Goal: Task Accomplishment & Management: Manage account settings

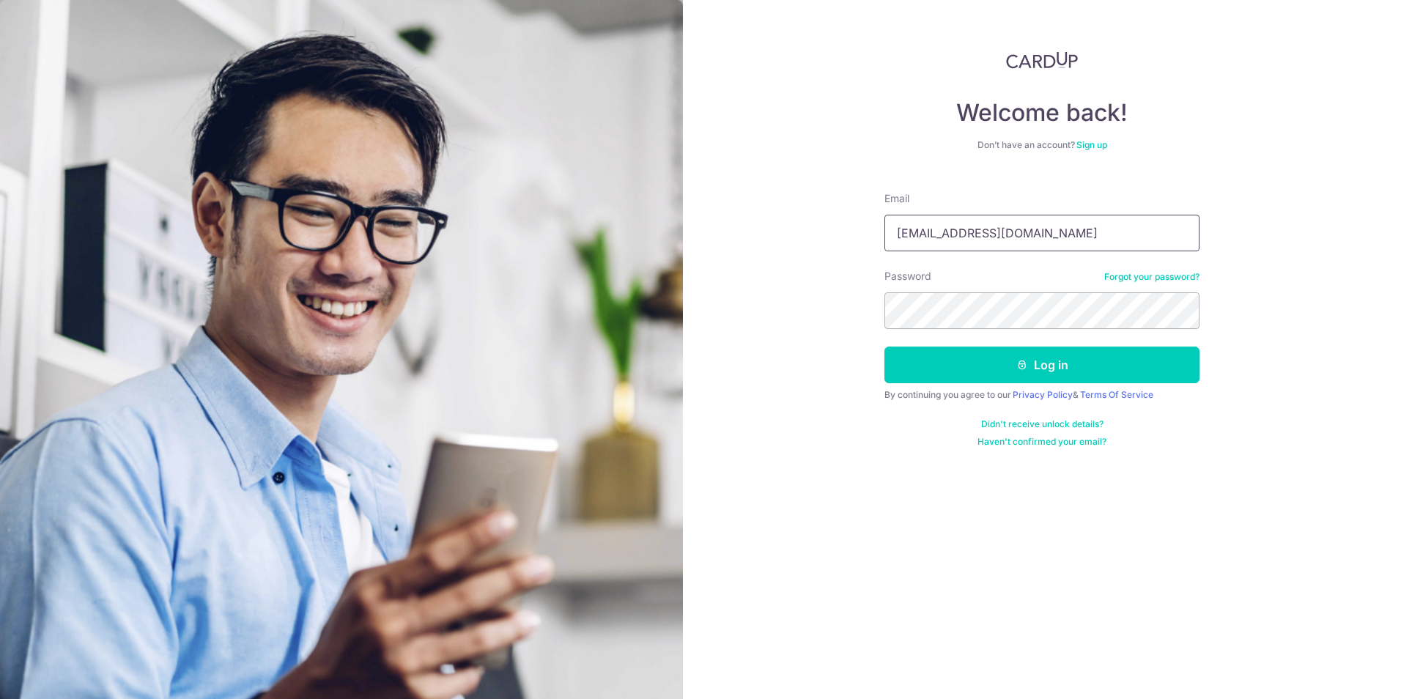
drag, startPoint x: 1033, startPoint y: 236, endPoint x: 815, endPoint y: 244, distance: 218.5
click at [815, 244] on div "Welcome back! Don’t have an account? Sign up Email ewechan@gmail.com Password F…" at bounding box center [1042, 349] width 718 height 699
type input "errolchan@ascendeyeclinic.sg"
click at [1154, 277] on link "Forgot your password?" at bounding box center [1151, 277] width 95 height 12
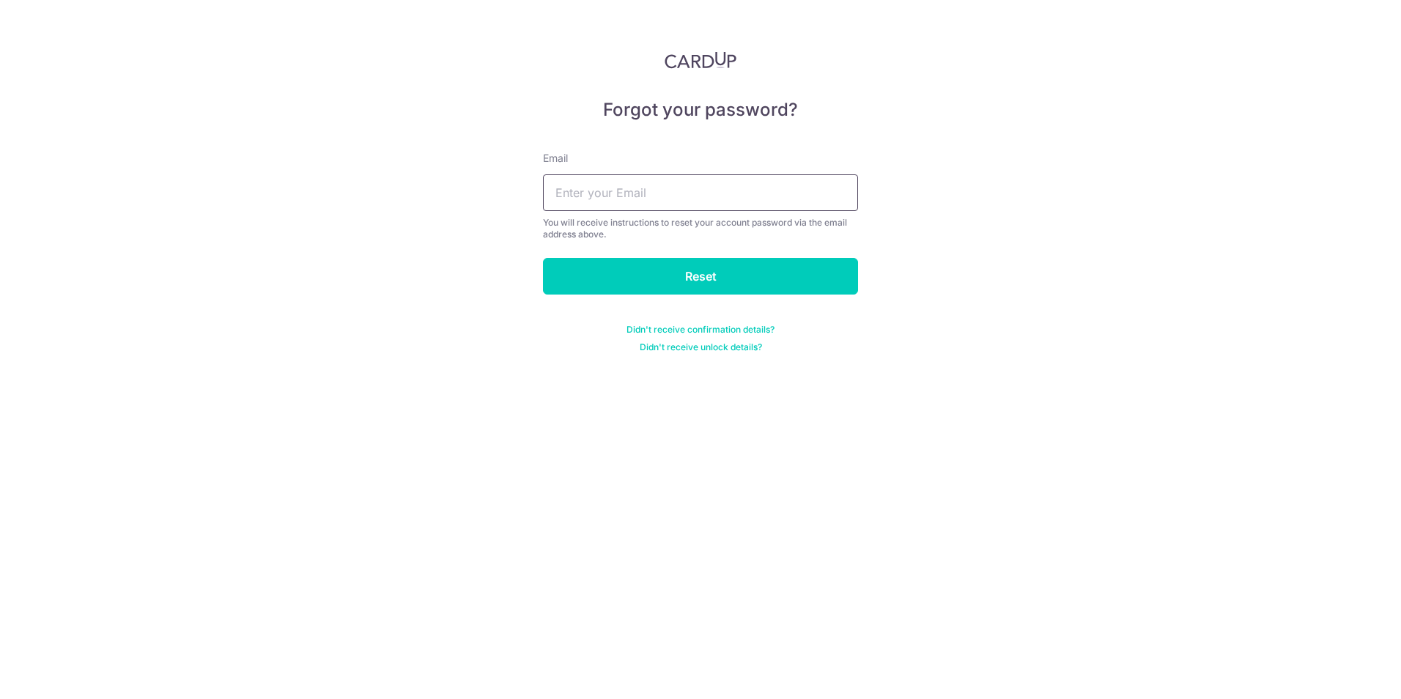
click at [664, 187] on input "text" at bounding box center [700, 192] width 315 height 37
type input "errolchan@ascendeyeclinic.sg"
click at [665, 281] on input "Reset" at bounding box center [700, 276] width 315 height 37
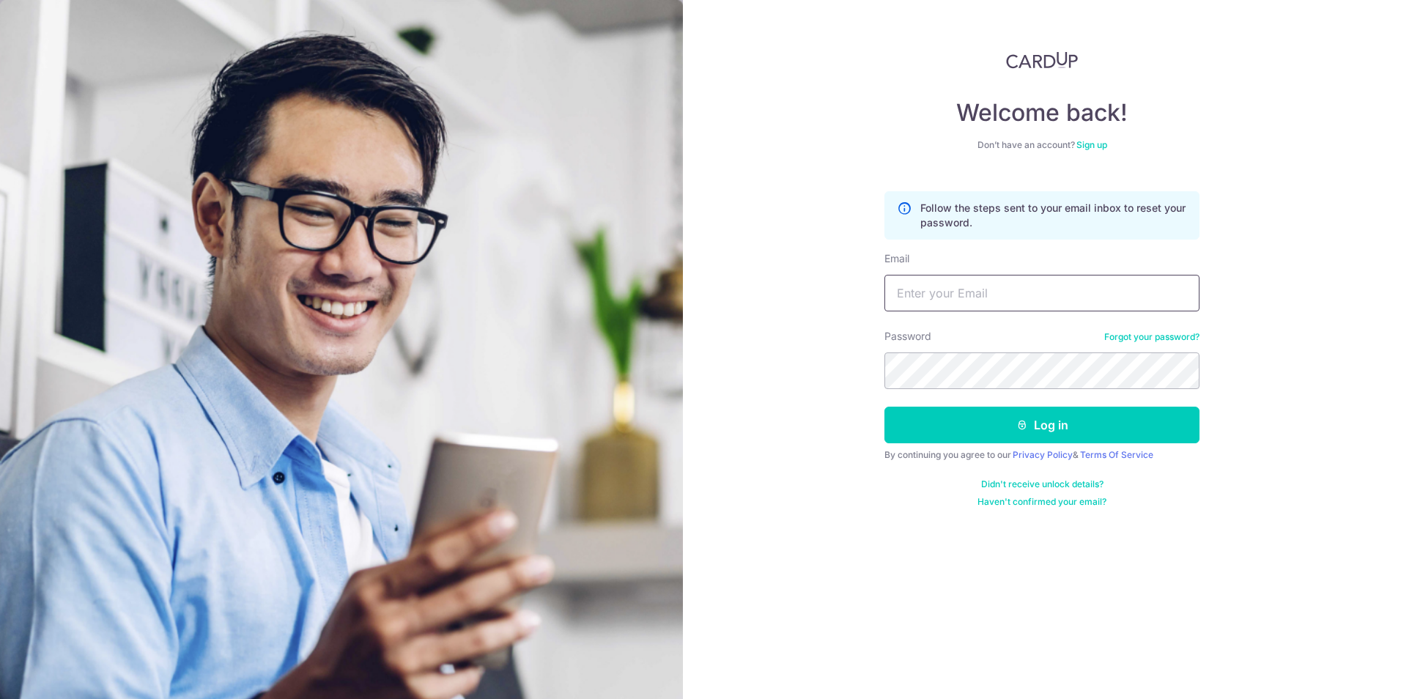
type input "[EMAIL_ADDRESS][DOMAIN_NAME]"
click at [1164, 339] on link "Forgot your password?" at bounding box center [1151, 337] width 95 height 12
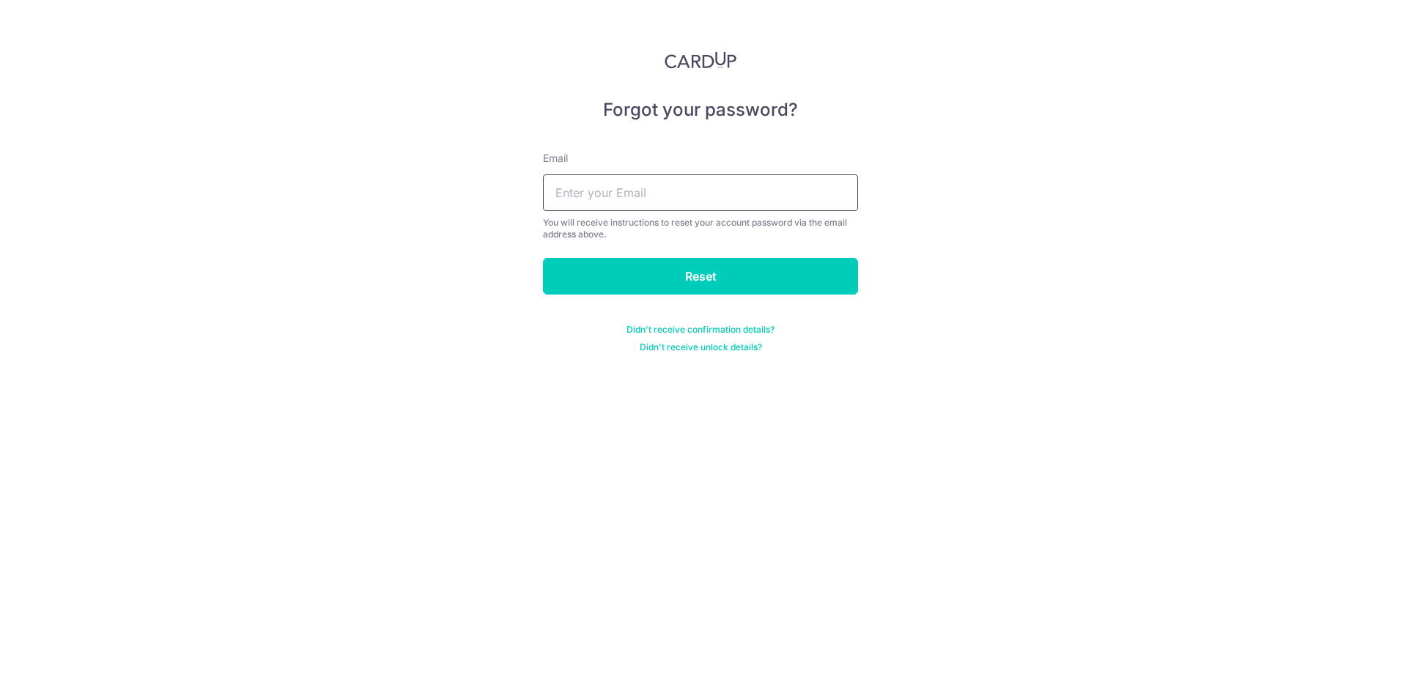
click at [571, 188] on input "text" at bounding box center [700, 192] width 315 height 37
type input "errol.chan"
click at [543, 258] on input "Reset" at bounding box center [700, 276] width 315 height 37
click at [583, 185] on input "text" at bounding box center [700, 192] width 315 height 37
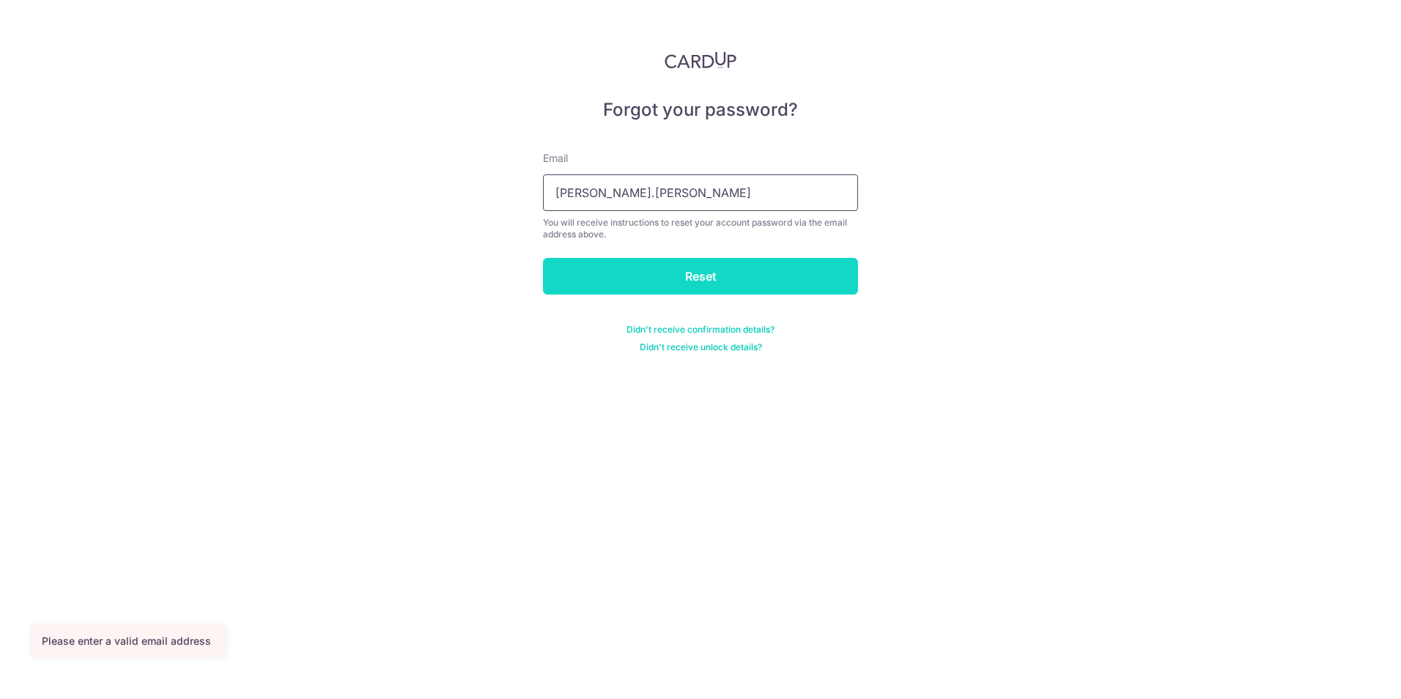
type input "errol.chan@ascendeyeclinic.sg"
click at [624, 280] on input "Reset" at bounding box center [700, 276] width 315 height 37
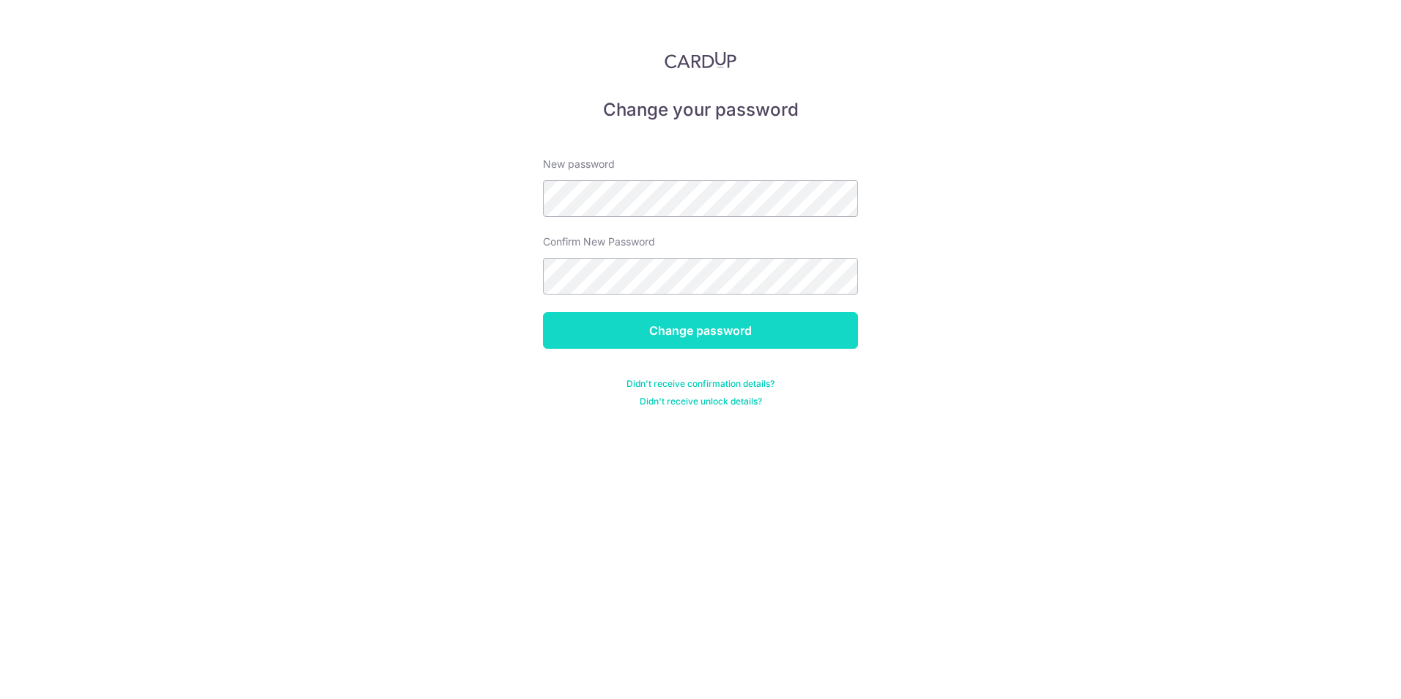
click at [850, 328] on input "Change password" at bounding box center [700, 330] width 315 height 37
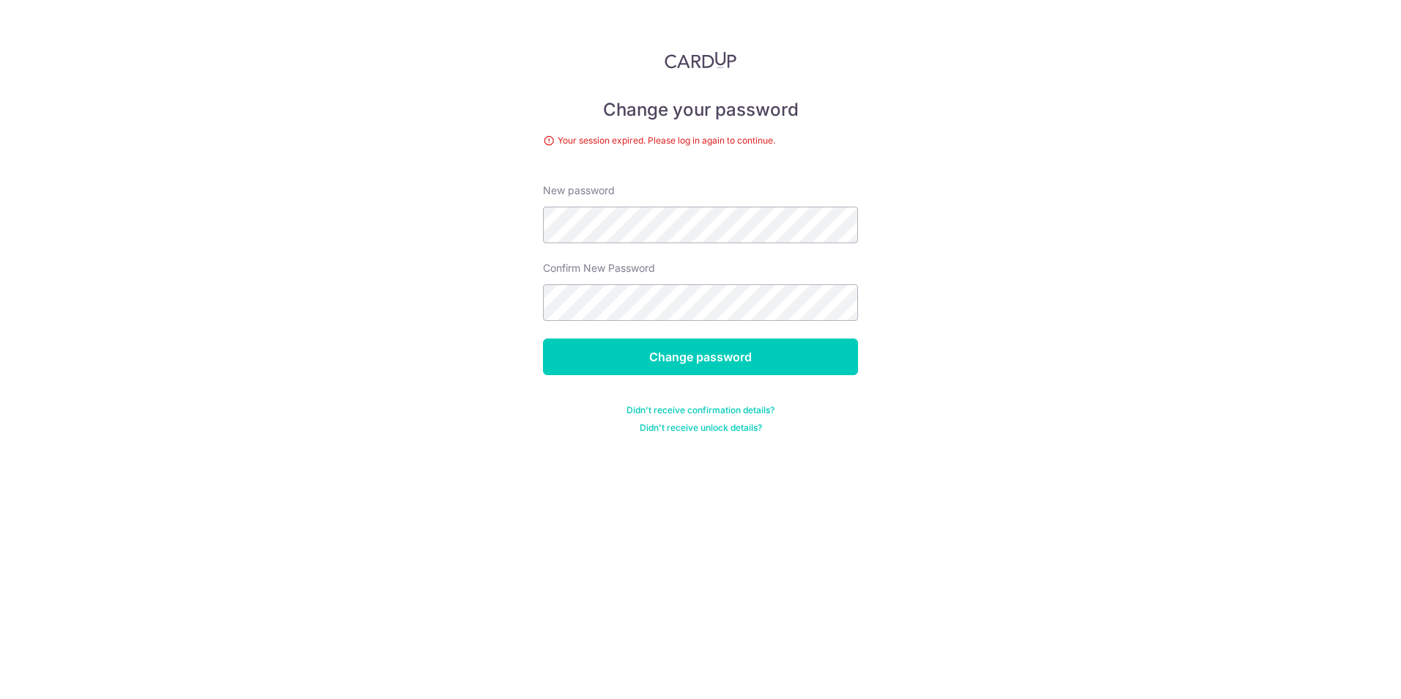
click at [953, 281] on div "Change your password Your session expired. Please log in again to continue. New…" at bounding box center [700, 349] width 1401 height 699
click at [842, 356] on input "Change password" at bounding box center [700, 357] width 315 height 37
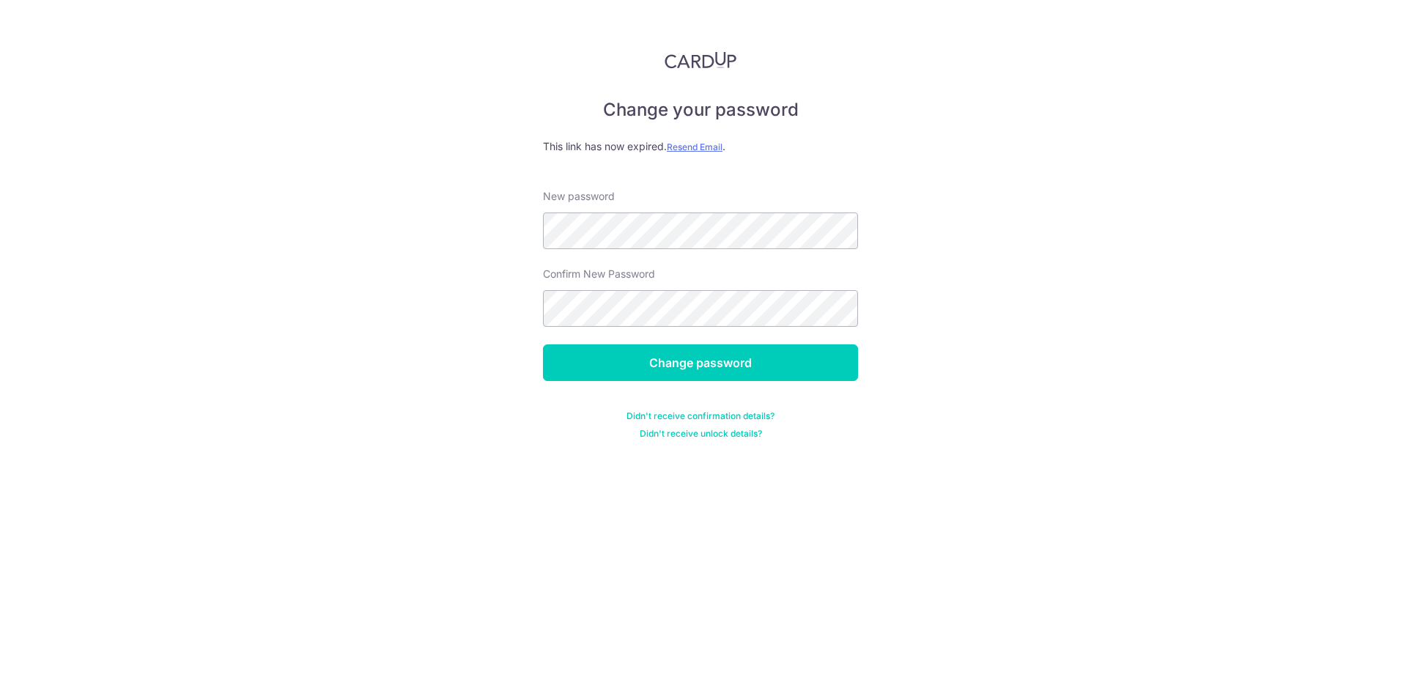
click at [720, 137] on div "Change your password This link has now expired. Resend Email . New password Con…" at bounding box center [700, 245] width 315 height 388
click at [709, 144] on u "Resend Email" at bounding box center [695, 146] width 56 height 11
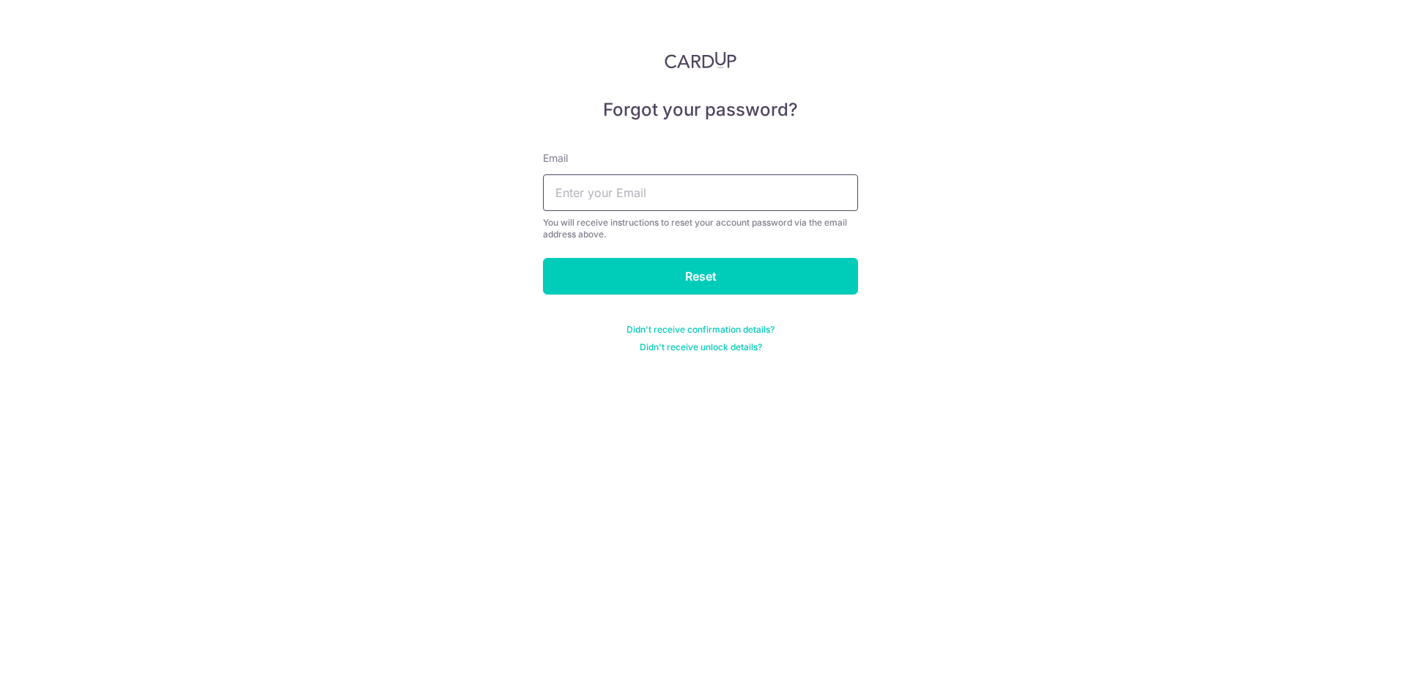
click at [684, 202] on input "text" at bounding box center [700, 192] width 315 height 37
type input "errol.chan@ascendeyeclinic.sg"
click at [655, 276] on input "Reset" at bounding box center [700, 276] width 315 height 37
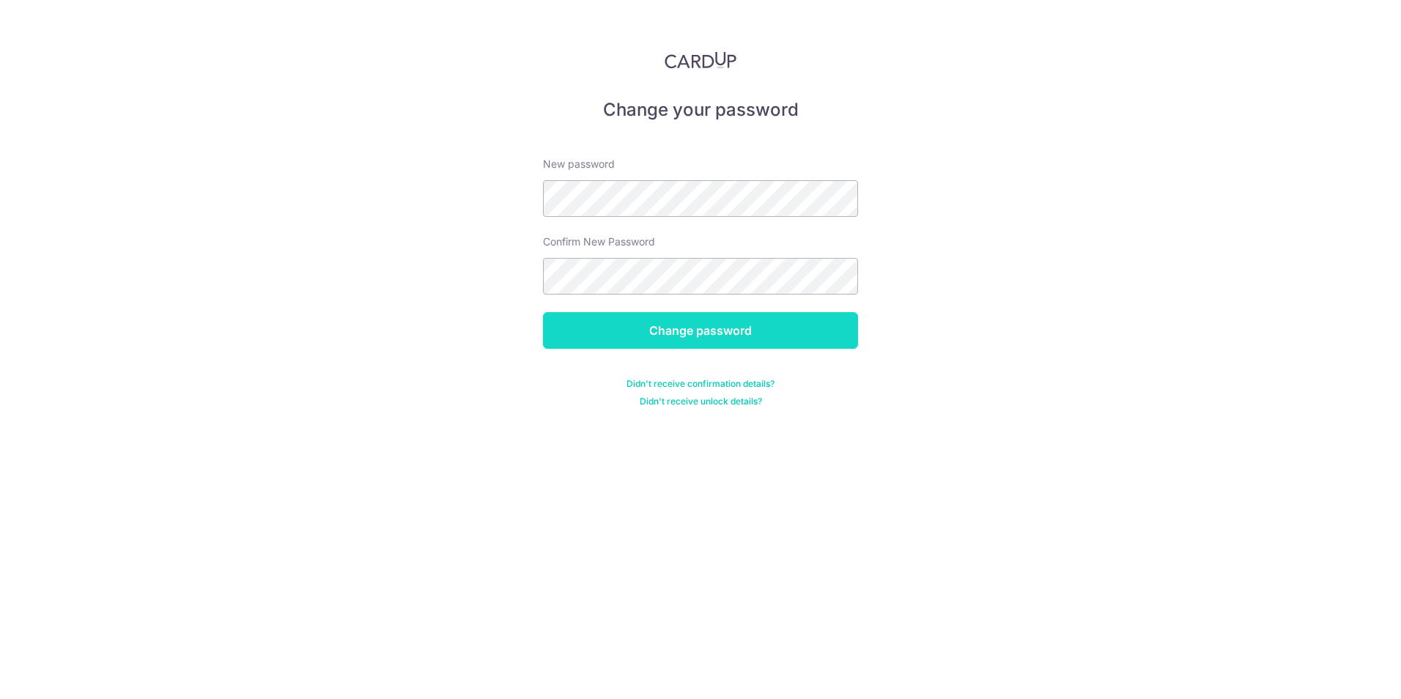
click at [831, 333] on input "Change password" at bounding box center [700, 330] width 315 height 37
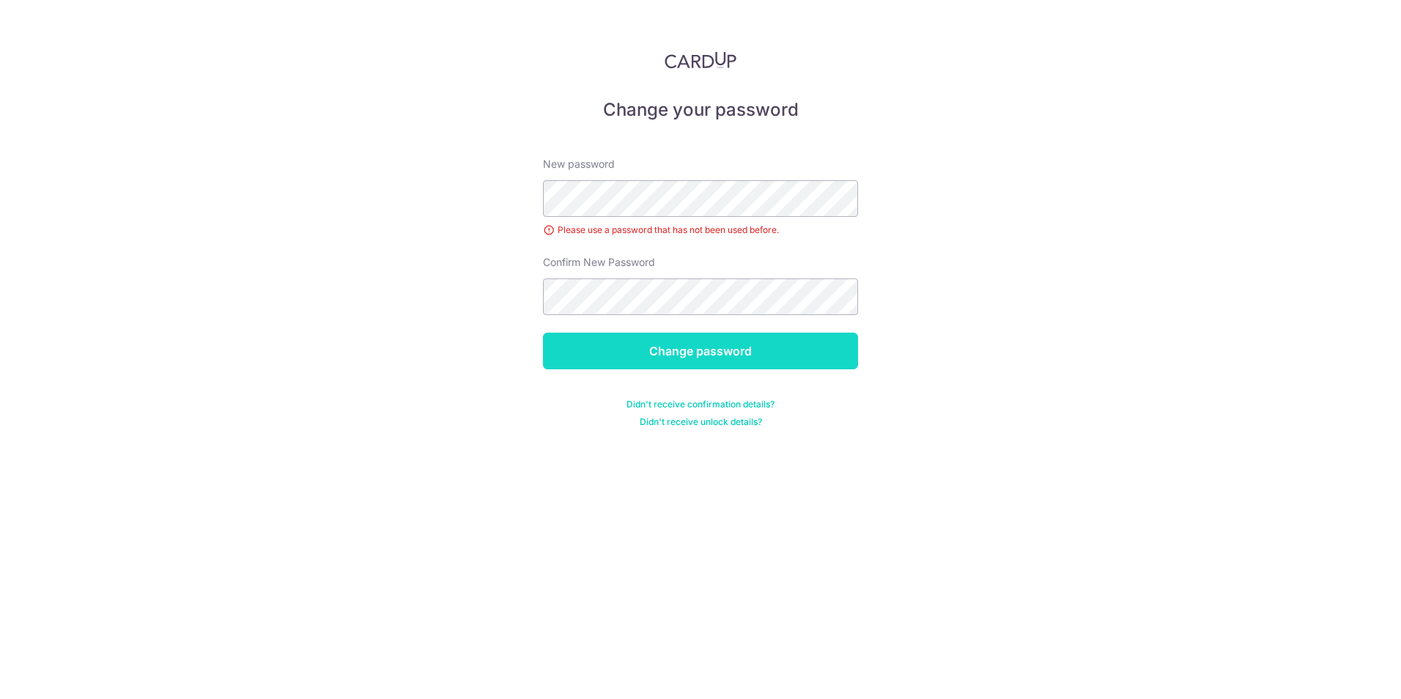
click at [848, 341] on input "Change password" at bounding box center [700, 351] width 315 height 37
